Goal: Task Accomplishment & Management: Complete application form

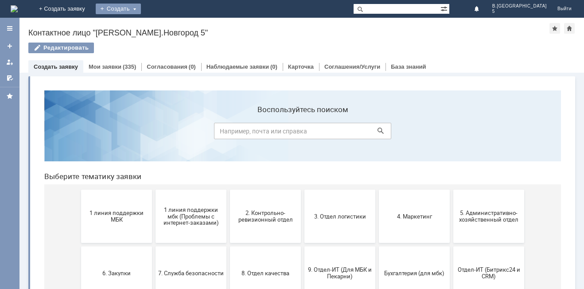
click at [141, 8] on div "Создать" at bounding box center [118, 9] width 45 height 11
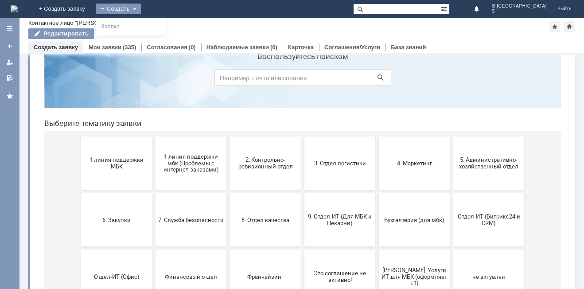
scroll to position [44, 0]
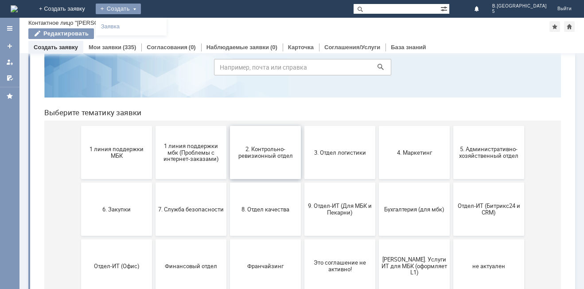
click at [280, 154] on span "2. Контрольно-ревизионный отдел" at bounding box center [265, 152] width 66 height 13
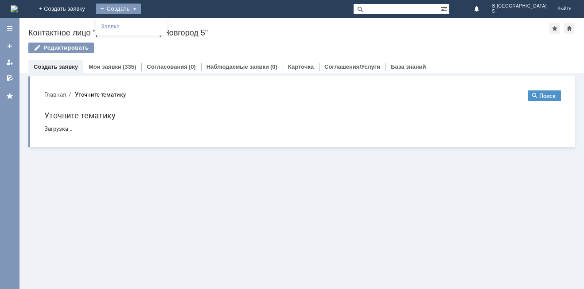
scroll to position [0, 0]
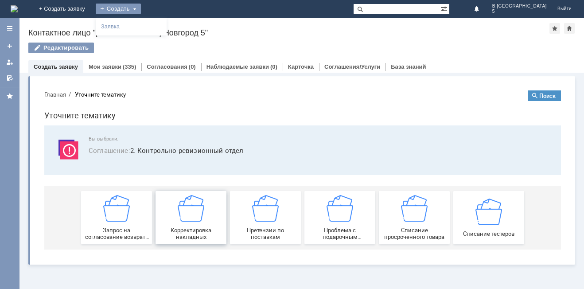
click at [208, 221] on div "Корректировка накладных" at bounding box center [191, 217] width 66 height 45
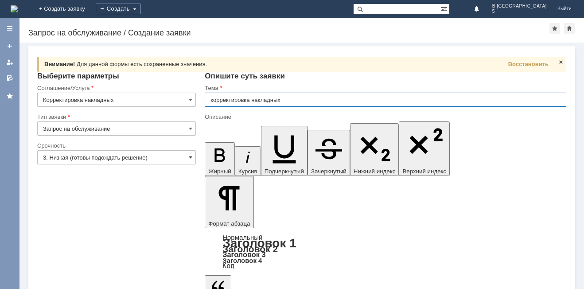
type input "корректировка накладных"
click at [189, 159] on span at bounding box center [191, 157] width 4 height 7
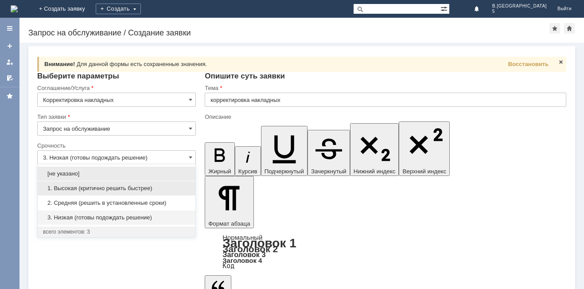
click at [142, 191] on span "1. Высокая (критично решить быстрее)" at bounding box center [116, 188] width 147 height 7
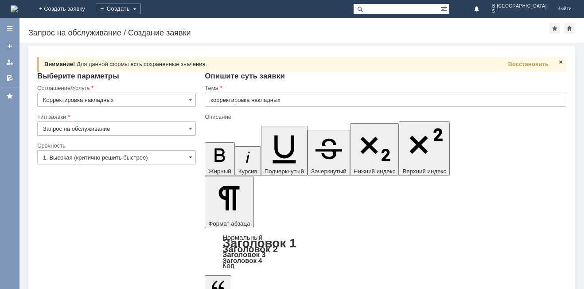
type input "1. Высокая (критично решить быстрее)"
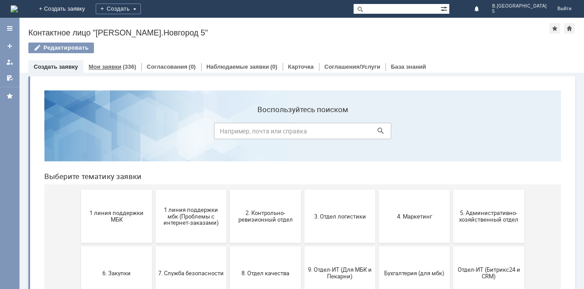
click at [113, 68] on link "Мои заявки" at bounding box center [105, 66] width 33 height 7
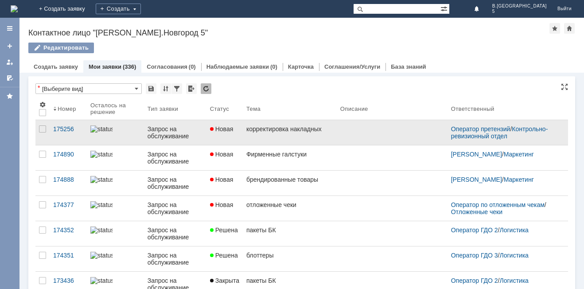
click at [273, 132] on div "корректировка накладных" at bounding box center [289, 128] width 87 height 7
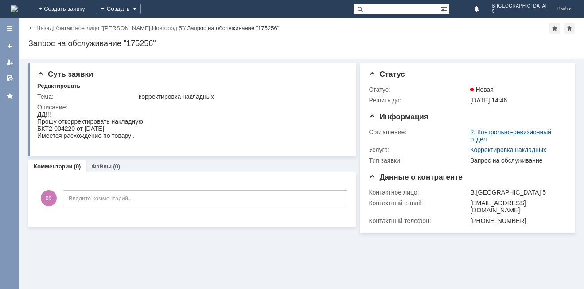
click at [108, 170] on div "Файлы (0)" at bounding box center [105, 166] width 39 height 13
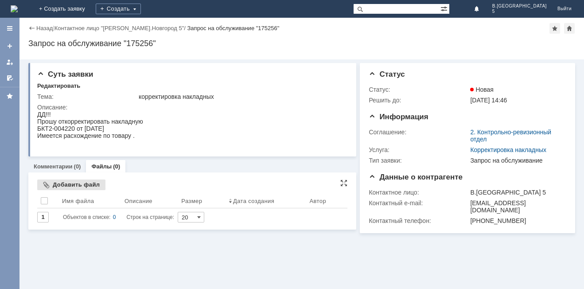
click at [84, 183] on div "Добавить файл" at bounding box center [71, 184] width 68 height 11
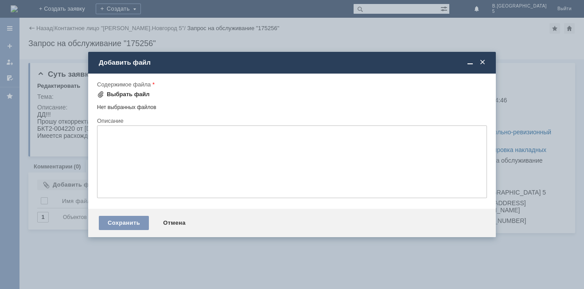
click at [135, 96] on div "Выбрать файл" at bounding box center [128, 94] width 43 height 7
click at [480, 64] on span at bounding box center [482, 62] width 9 height 8
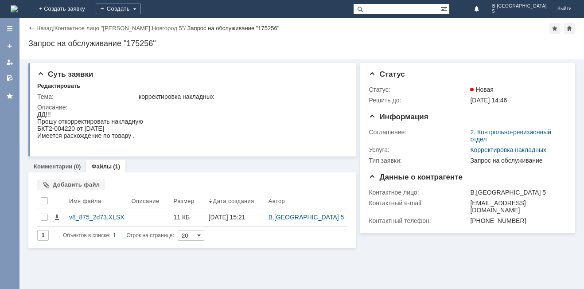
click at [29, 25] on div "Назад" at bounding box center [40, 28] width 24 height 7
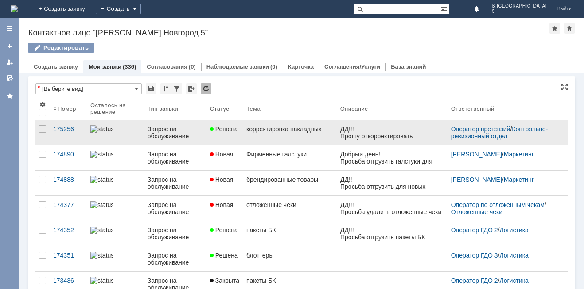
click at [328, 137] on link "корректировка накладных" at bounding box center [290, 132] width 94 height 25
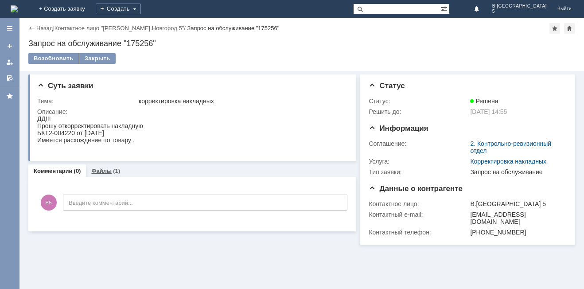
click at [106, 175] on div "Файлы (1)" at bounding box center [105, 170] width 39 height 13
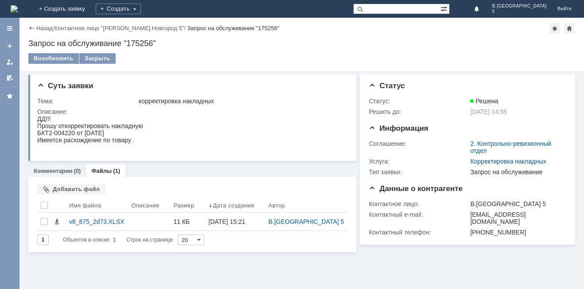
click at [33, 27] on div "Назад" at bounding box center [40, 28] width 24 height 7
